Goal: Complete application form: Complete application form

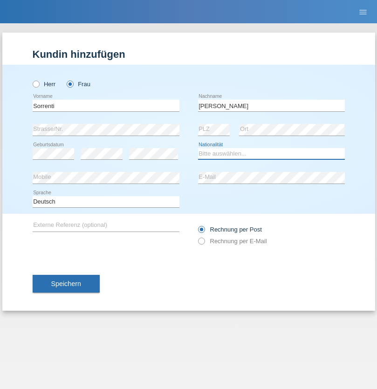
select select "IT"
select select "C"
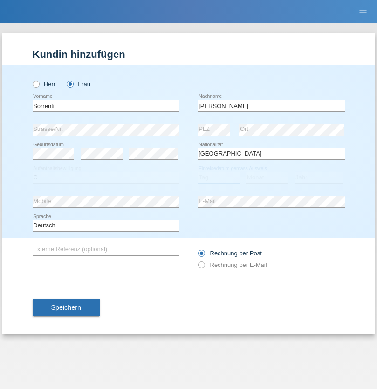
select select "05"
select select "10"
select select "1996"
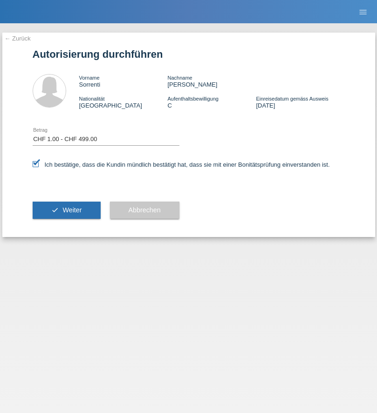
select select "1"
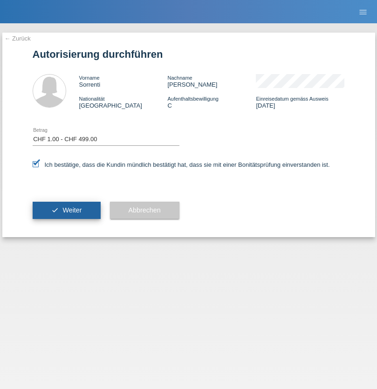
click at [66, 210] on span "Weiter" at bounding box center [71, 209] width 19 height 7
